Goal: Transaction & Acquisition: Subscribe to service/newsletter

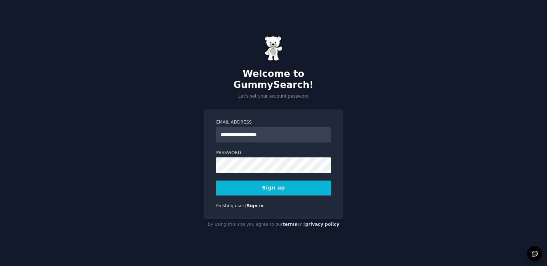
type input "**********"
click at [242, 185] on button "Sign up" at bounding box center [273, 187] width 115 height 15
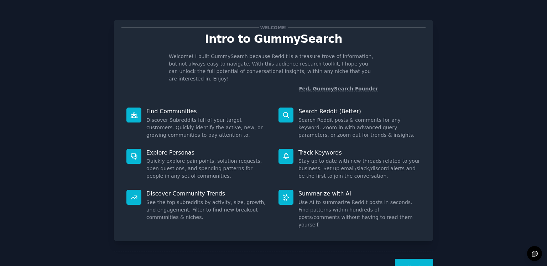
click at [411, 259] on button "Next" at bounding box center [414, 267] width 38 height 17
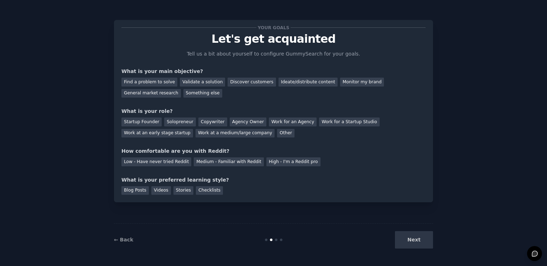
click at [411, 241] on div "Next" at bounding box center [379, 239] width 106 height 17
click at [332, 175] on div "Your goals Let's get acquainted Tell us a bit about yourself to configure Gummy…" at bounding box center [273, 110] width 304 height 167
click at [416, 242] on div "Next" at bounding box center [379, 239] width 106 height 17
click at [183, 91] on div "Something else" at bounding box center [202, 93] width 39 height 9
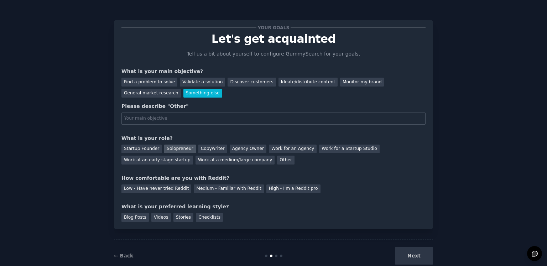
click at [172, 148] on div "Solopreneur" at bounding box center [179, 149] width 31 height 9
click at [201, 189] on div "Medium - Familiar with Reddit" at bounding box center [229, 188] width 70 height 9
click at [204, 217] on div "Checklists" at bounding box center [209, 217] width 27 height 9
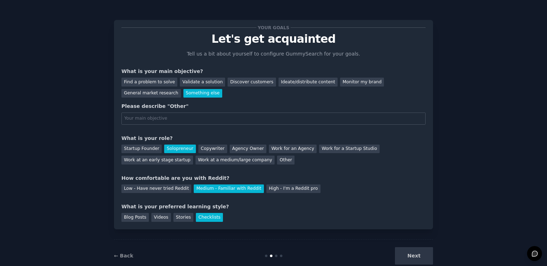
click at [417, 253] on div "Next" at bounding box center [379, 255] width 106 height 17
click at [165, 83] on div "Find a problem to solve" at bounding box center [149, 82] width 56 height 9
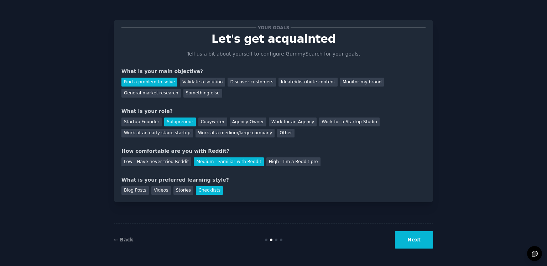
click at [429, 235] on button "Next" at bounding box center [414, 239] width 38 height 17
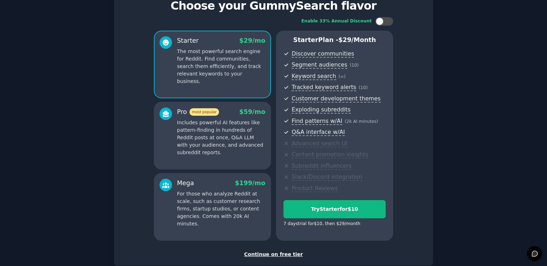
scroll to position [75, 0]
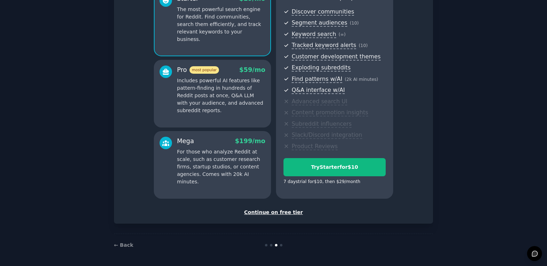
click at [289, 213] on div "Continue on free tier" at bounding box center [273, 212] width 304 height 7
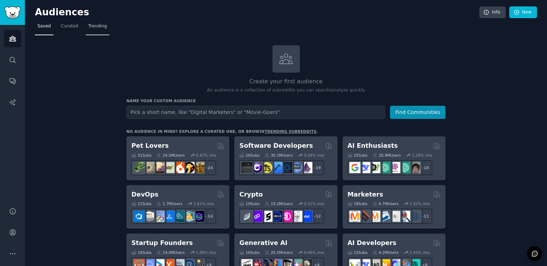
click at [97, 25] on span "Trending" at bounding box center [97, 26] width 19 height 6
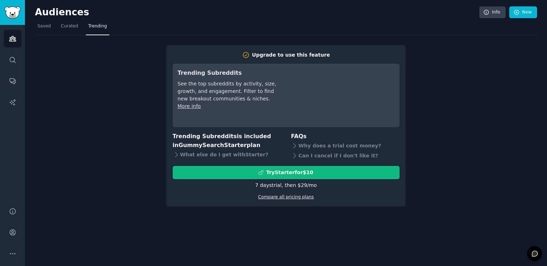
click at [291, 197] on link "Compare all pricing plans" at bounding box center [286, 196] width 56 height 5
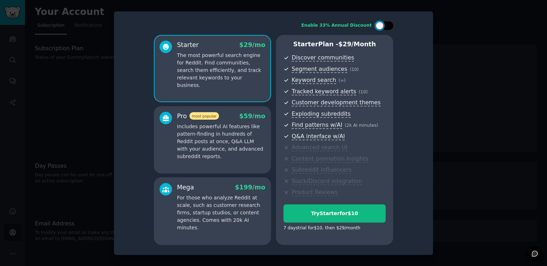
click at [383, 27] on div at bounding box center [380, 26] width 8 height 8
click at [383, 27] on div at bounding box center [384, 25] width 18 height 9
click at [383, 27] on div at bounding box center [380, 26] width 8 height 8
click at [383, 27] on div at bounding box center [384, 25] width 18 height 9
click at [383, 27] on div at bounding box center [380, 26] width 8 height 8
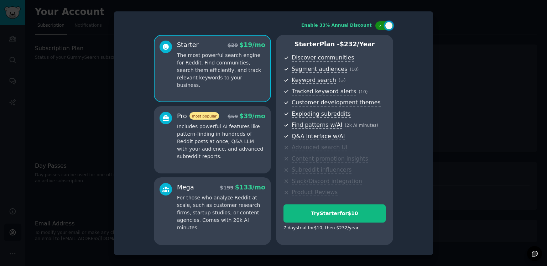
click at [383, 27] on div at bounding box center [384, 25] width 18 height 9
click at [383, 27] on div at bounding box center [380, 26] width 8 height 8
click at [383, 27] on div at bounding box center [384, 25] width 18 height 9
click at [383, 27] on div at bounding box center [380, 26] width 8 height 8
click at [383, 27] on div at bounding box center [384, 25] width 18 height 9
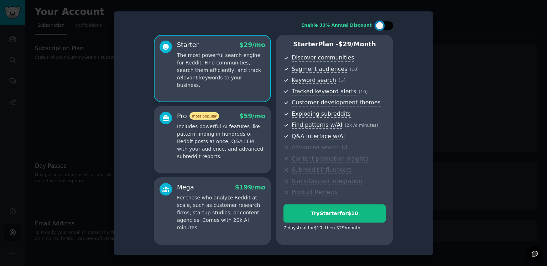
click at [383, 27] on div at bounding box center [380, 26] width 8 height 8
click at [383, 27] on div at bounding box center [384, 25] width 18 height 9
click at [383, 27] on div at bounding box center [380, 26] width 8 height 8
click at [383, 27] on div at bounding box center [384, 25] width 18 height 9
checkbox input "false"
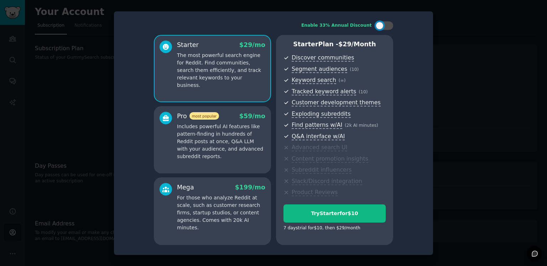
click at [476, 37] on div at bounding box center [273, 133] width 547 height 266
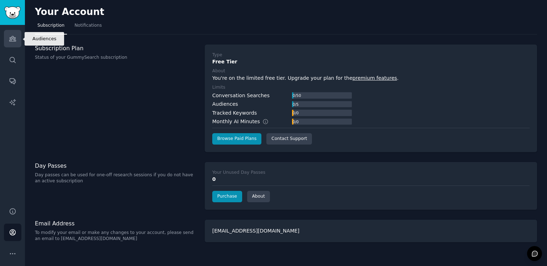
click at [6, 40] on link "Audiences" at bounding box center [12, 38] width 17 height 17
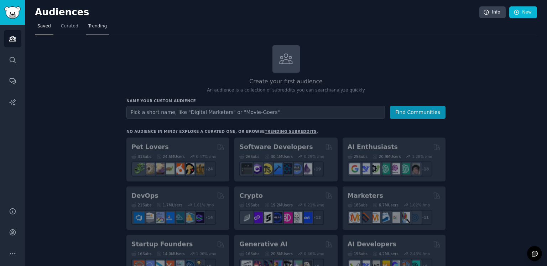
click at [93, 27] on span "Trending" at bounding box center [97, 26] width 19 height 6
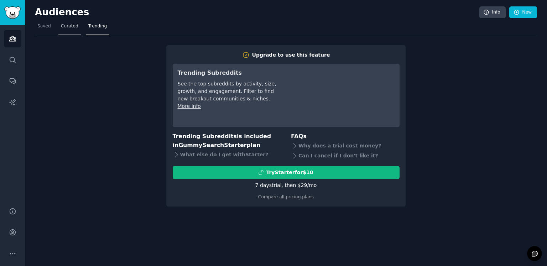
click at [73, 27] on span "Curated" at bounding box center [69, 26] width 17 height 6
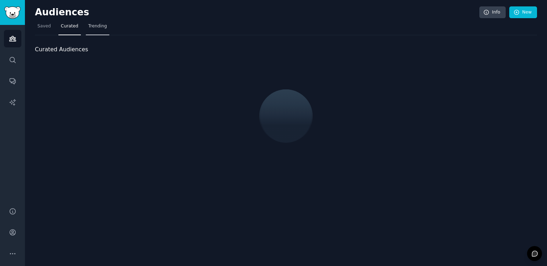
click at [41, 26] on span "Saved" at bounding box center [44, 26] width 14 height 6
click at [95, 25] on span "Trending" at bounding box center [97, 26] width 19 height 6
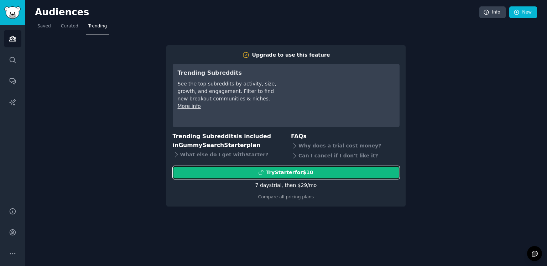
click at [317, 171] on div "Try Starter for $10" at bounding box center [286, 172] width 226 height 7
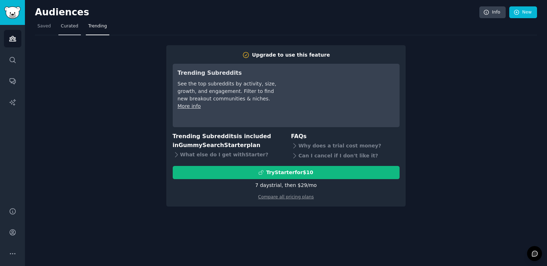
click at [68, 28] on span "Curated" at bounding box center [69, 26] width 17 height 6
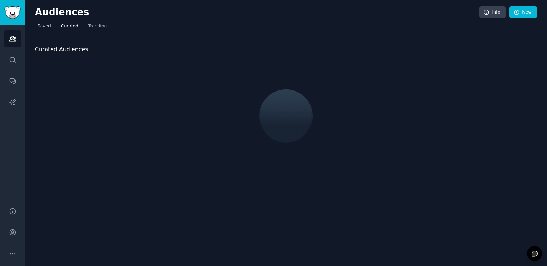
click at [40, 28] on span "Saved" at bounding box center [44, 26] width 14 height 6
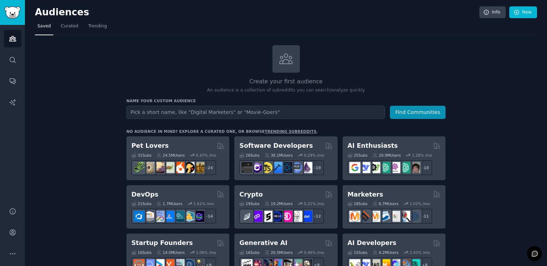
click at [265, 129] on link "trending subreddits" at bounding box center [291, 131] width 52 height 4
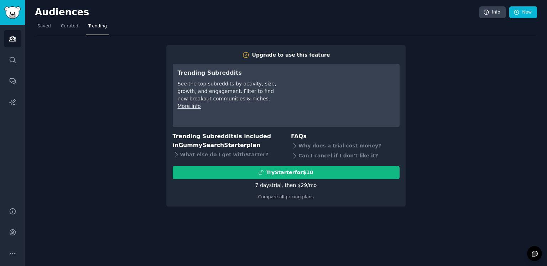
click at [69, 130] on div "Upgrade to use this feature Trending Subreddits See the top subreddits by activ…" at bounding box center [286, 120] width 502 height 171
